Goal: Task Accomplishment & Management: Use online tool/utility

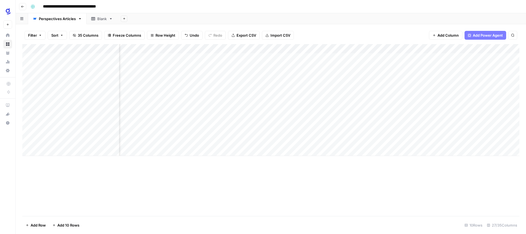
scroll to position [0, 557]
click at [285, 105] on div "Add Column" at bounding box center [270, 100] width 497 height 112
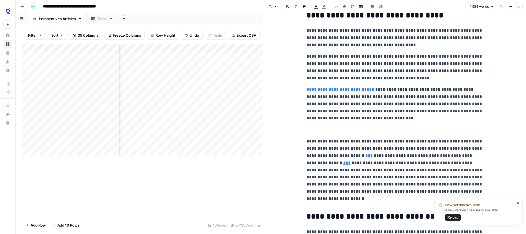
scroll to position [428, 0]
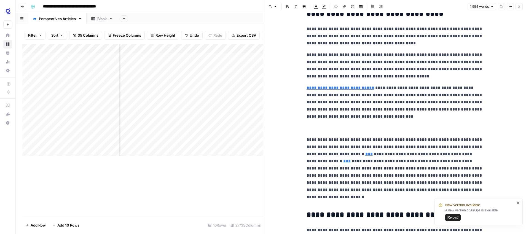
click at [365, 154] on link "***" at bounding box center [368, 154] width 7 height 4
click at [348, 146] on p "**********" at bounding box center [395, 164] width 177 height 57
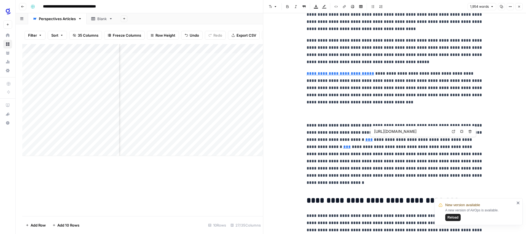
click at [455, 131] on icon at bounding box center [453, 131] width 3 height 3
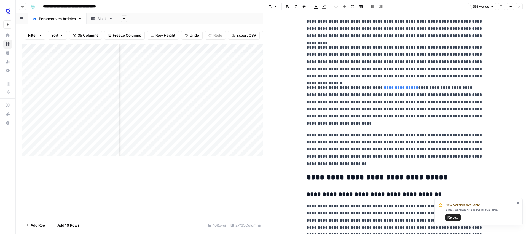
scroll to position [1032, 0]
click at [453, 217] on span "Reload" at bounding box center [453, 217] width 11 height 5
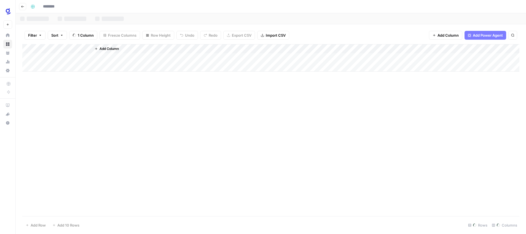
type input "**********"
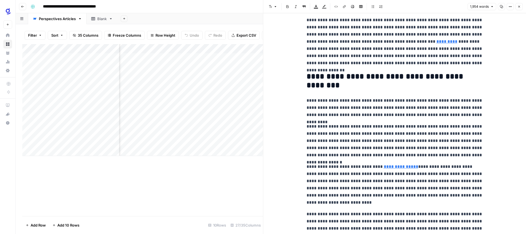
scroll to position [956, 0]
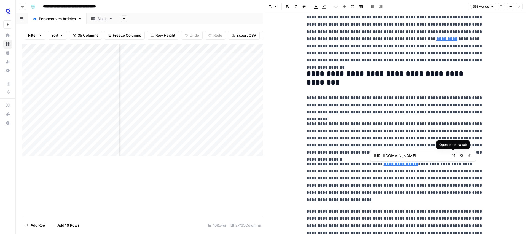
click at [452, 156] on icon at bounding box center [453, 155] width 3 height 3
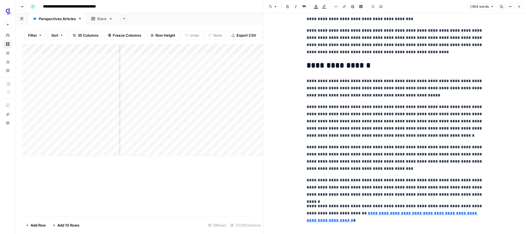
scroll to position [1557, 0]
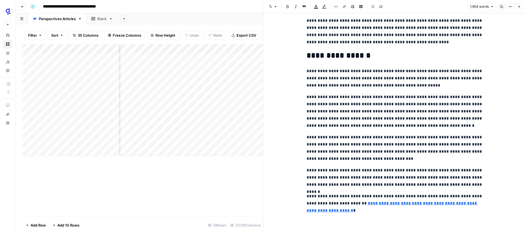
click at [520, 5] on icon "button" at bounding box center [519, 6] width 3 height 3
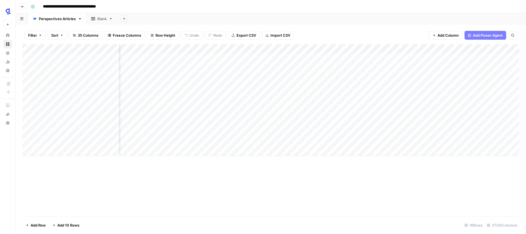
click at [384, 183] on div "Add Column" at bounding box center [270, 130] width 497 height 172
click at [322, 104] on div "Add Column" at bounding box center [270, 100] width 497 height 112
click at [277, 103] on div "Add Column" at bounding box center [270, 100] width 497 height 112
click at [408, 95] on div "Add Column" at bounding box center [270, 100] width 497 height 112
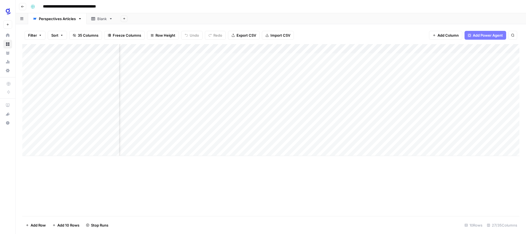
drag, startPoint x: 421, startPoint y: 99, endPoint x: 420, endPoint y: 102, distance: 3.2
click at [420, 102] on div "Add Column" at bounding box center [270, 100] width 497 height 112
click at [197, 105] on div "Add Column" at bounding box center [270, 100] width 497 height 112
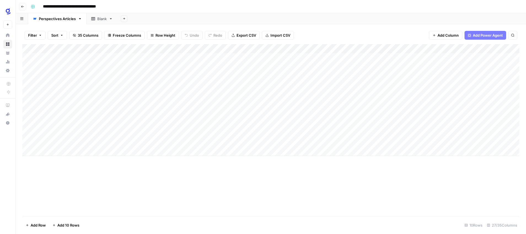
click at [197, 105] on div "Add Column" at bounding box center [270, 100] width 497 height 112
click at [198, 105] on textarea "**********" at bounding box center [213, 105] width 88 height 8
click at [324, 196] on div "Add Column" at bounding box center [270, 130] width 497 height 172
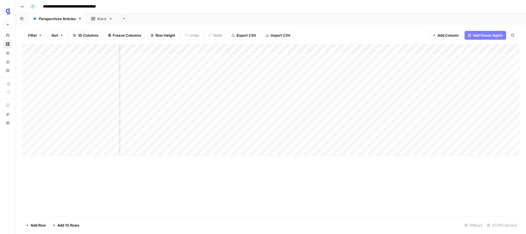
scroll to position [0, 825]
click at [376, 103] on div "Add Column" at bounding box center [270, 100] width 497 height 112
type textarea "**********"
click at [372, 185] on div "Add Column" at bounding box center [270, 130] width 497 height 172
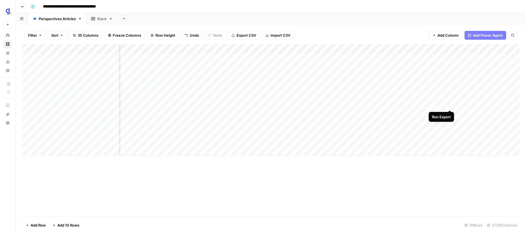
click at [451, 105] on div "Add Column" at bounding box center [270, 100] width 497 height 112
click at [450, 218] on span "Reload" at bounding box center [453, 217] width 11 height 5
click at [396, 132] on div "Add Column" at bounding box center [270, 118] width 497 height 149
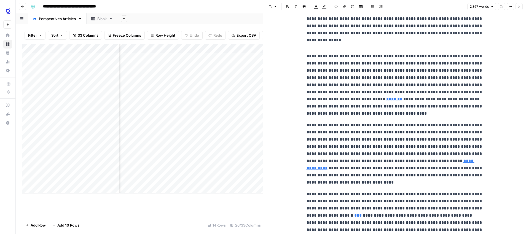
scroll to position [181, 0]
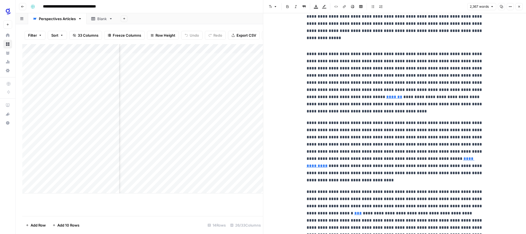
click at [430, 152] on p "**********" at bounding box center [395, 151] width 177 height 65
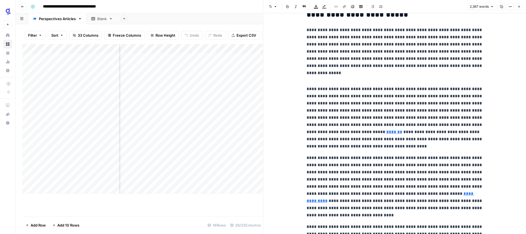
scroll to position [0, 0]
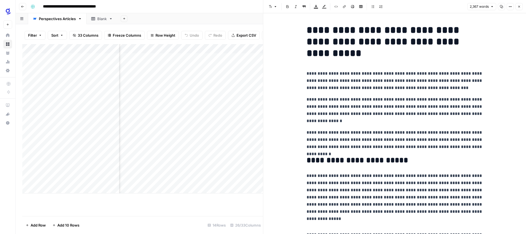
click at [520, 7] on icon "button" at bounding box center [519, 6] width 3 height 3
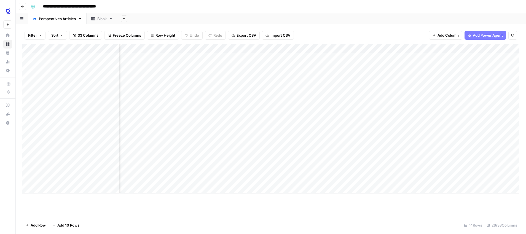
click at [452, 132] on div "Add Column" at bounding box center [270, 118] width 497 height 149
click at [413, 124] on div "Add Column" at bounding box center [270, 118] width 497 height 149
drag, startPoint x: 429, startPoint y: 127, endPoint x: 428, endPoint y: 132, distance: 5.0
click at [428, 132] on div "Add Column" at bounding box center [270, 118] width 497 height 149
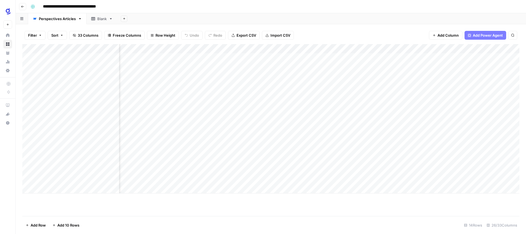
scroll to position [0, 0]
click at [239, 133] on div "Add Column" at bounding box center [270, 118] width 497 height 149
click at [239, 132] on textarea "**********" at bounding box center [262, 133] width 88 height 8
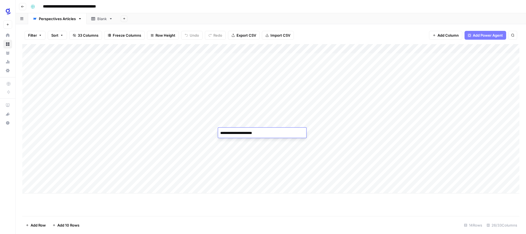
click at [239, 132] on textarea "**********" at bounding box center [262, 133] width 88 height 8
click at [304, 212] on div "Add Column" at bounding box center [270, 130] width 497 height 172
click at [240, 132] on div "Add Column" at bounding box center [270, 118] width 497 height 149
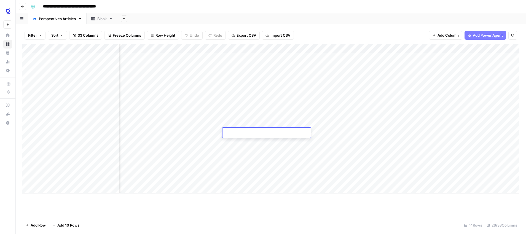
type textarea "**********"
click at [255, 211] on div "Add Column" at bounding box center [270, 130] width 497 height 172
click at [230, 132] on div "Add Column" at bounding box center [270, 118] width 497 height 149
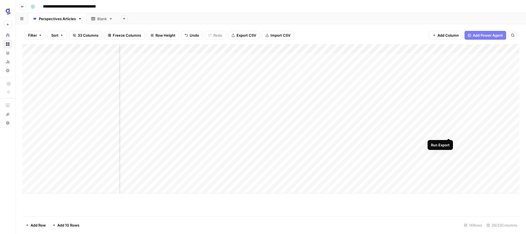
click at [448, 133] on div "Add Column" at bounding box center [270, 118] width 497 height 149
